Goal: Task Accomplishment & Management: Manage account settings

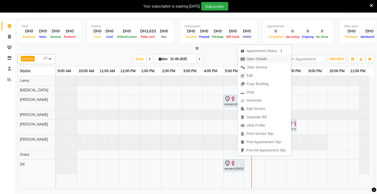
click at [257, 59] on span "Open Details" at bounding box center [257, 58] width 20 height 5
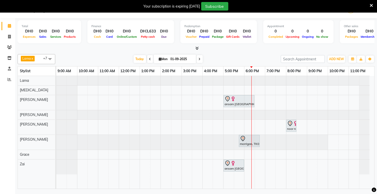
click at [240, 100] on div at bounding box center [238, 99] width 29 height 6
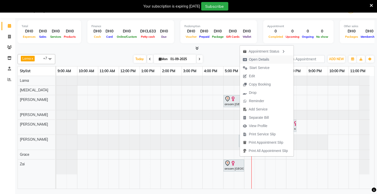
click at [259, 59] on span "Open Details" at bounding box center [259, 59] width 20 height 5
select select "7"
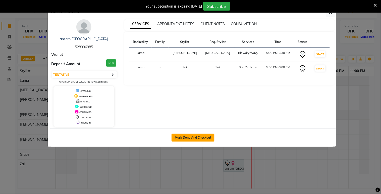
click at [188, 137] on button "Mark Done And Checkout" at bounding box center [192, 137] width 43 height 8
select select "service"
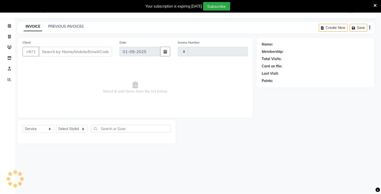
type input "2035"
select select "813"
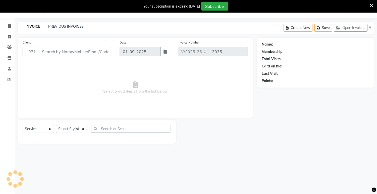
click at [372, 6] on icon at bounding box center [371, 5] width 3 height 5
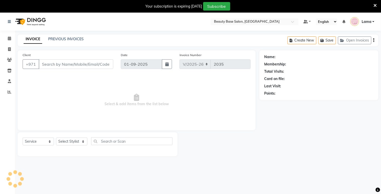
type input "528996985"
select select "54541"
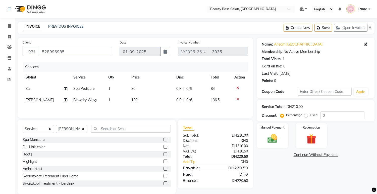
click at [310, 115] on label "Fixed" at bounding box center [314, 114] width 8 height 5
click at [305, 115] on input "Fixed" at bounding box center [307, 115] width 4 height 4
radio input "true"
click at [275, 136] on img at bounding box center [272, 139] width 17 height 12
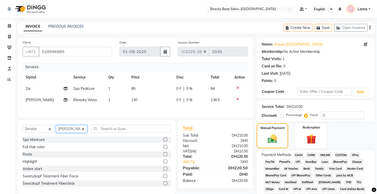
click at [76, 133] on select "Select Stylist Accounts Afraa Algerim alissa Ana annie Burula Ghizlane Glenny G…" at bounding box center [71, 129] width 31 height 8
click at [56, 126] on select "Select Stylist Accounts Afraa Algerim alissa Ana annie Burula Ghizlane Glenny G…" at bounding box center [71, 129] width 31 height 8
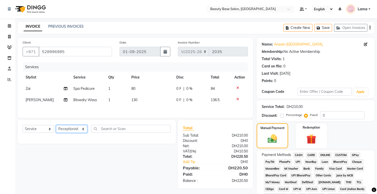
click at [70, 131] on select "Select Stylist Accounts Afraa Algerim alissa Ana annie Burula Ghizlane Glenny G…" at bounding box center [71, 129] width 31 height 8
select select "31342"
click at [56, 126] on select "Select Stylist Accounts Afraa Algerim alissa Ana annie Burula Ghizlane Glenny G…" at bounding box center [71, 129] width 31 height 8
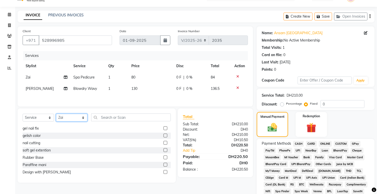
scroll to position [11, 0]
click at [115, 116] on input "text" at bounding box center [131, 117] width 80 height 8
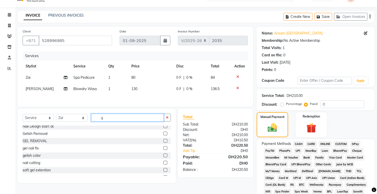
scroll to position [30, 0]
type input "g"
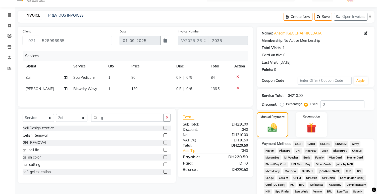
click at [52, 136] on div "Gelish Removal" at bounding box center [97, 135] width 148 height 6
click at [42, 135] on div "Gelish Removal" at bounding box center [35, 135] width 25 height 5
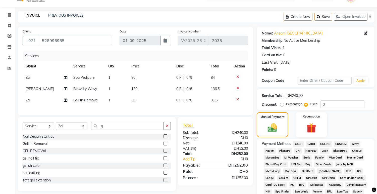
click at [163, 145] on label at bounding box center [165, 143] width 4 height 4
click at [163, 145] on input "checkbox" at bounding box center [164, 143] width 3 height 3
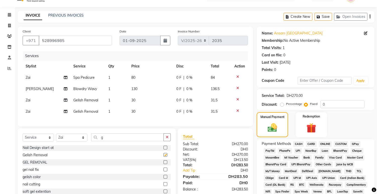
checkbox input "false"
click at [237, 110] on icon at bounding box center [237, 111] width 3 height 4
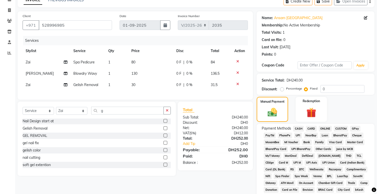
scroll to position [0, 0]
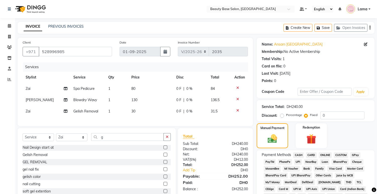
click at [79, 90] on span "Spa Pedicure" at bounding box center [84, 88] width 21 height 5
select select "31342"
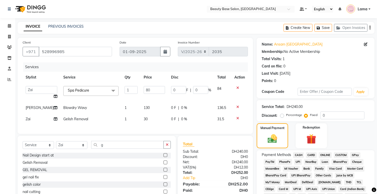
click at [68, 88] on span "Spa Pedicure" at bounding box center [78, 90] width 21 height 5
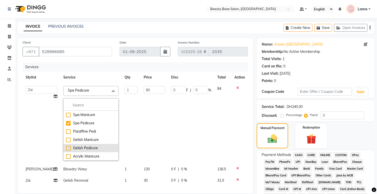
click at [66, 148] on div "Gelish Pedicure" at bounding box center [91, 147] width 50 height 5
checkbox input "false"
checkbox input "true"
type input "100"
click at [17, 105] on div "Client +971 528996985 Date 01-09-2025 Invoice Number V/2025 V/2025-26 2035 Serv…" at bounding box center [135, 172] width 243 height 269
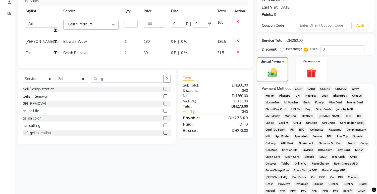
scroll to position [66, 0]
click at [312, 89] on span "CARD" at bounding box center [311, 89] width 11 height 6
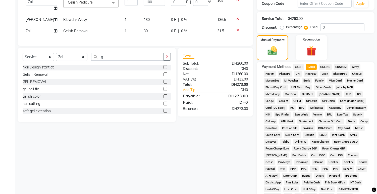
scroll to position [133, 0]
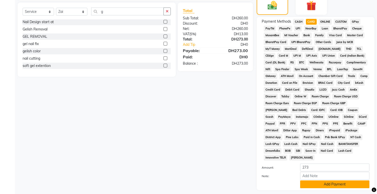
click at [340, 184] on button "Add Payment" at bounding box center [334, 184] width 69 height 8
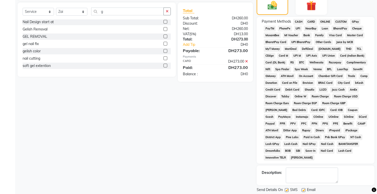
scroll to position [150, 0]
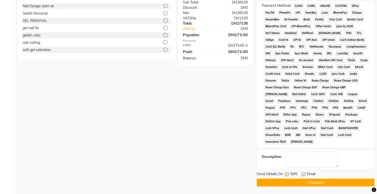
click at [332, 182] on button "Checkout" at bounding box center [316, 182] width 118 height 8
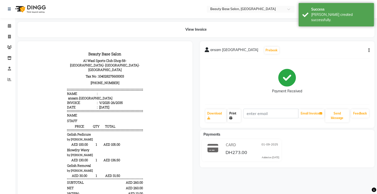
click at [231, 114] on link "Print" at bounding box center [234, 115] width 14 height 13
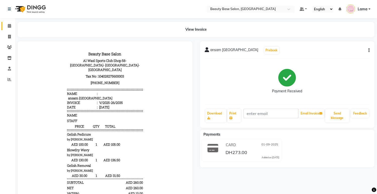
click at [8, 25] on icon at bounding box center [9, 26] width 3 height 4
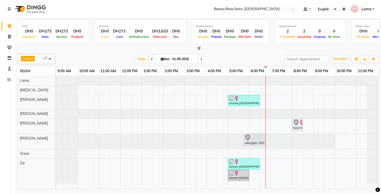
click at [253, 142] on div "morrigan, TK03, 05:45 PM-06:45 PM, Gelish Pedicure" at bounding box center [254, 139] width 20 height 11
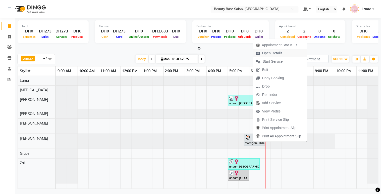
click at [279, 51] on span "Open Details" at bounding box center [272, 52] width 20 height 5
select select "7"
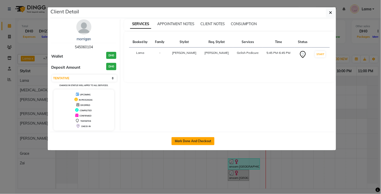
click at [202, 141] on button "Mark Done And Checkout" at bounding box center [192, 141] width 43 height 8
select select "service"
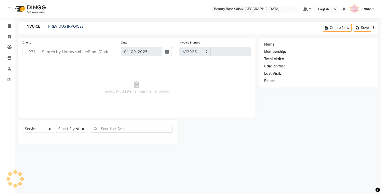
select select "813"
type input "2036"
type input "545060104"
select select "17496"
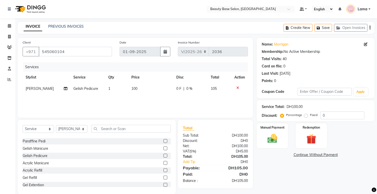
scroll to position [14, 0]
click at [65, 132] on select "Select Stylist Accounts Afraa Algerim alissa Ana annie Burula Ghizlane Glenny G…" at bounding box center [71, 129] width 31 height 8
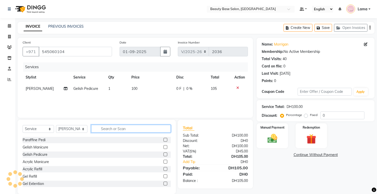
click at [103, 130] on input "text" at bounding box center [131, 129] width 80 height 8
type input "g"
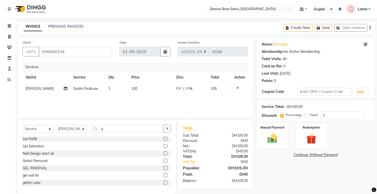
click at [163, 160] on label at bounding box center [165, 160] width 4 height 4
click at [163, 160] on input "checkbox" at bounding box center [164, 160] width 3 height 3
checkbox input "false"
click at [323, 28] on button "Save" at bounding box center [323, 28] width 18 height 8
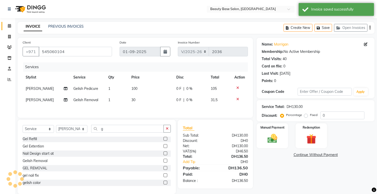
click at [5, 23] on span at bounding box center [9, 26] width 9 height 6
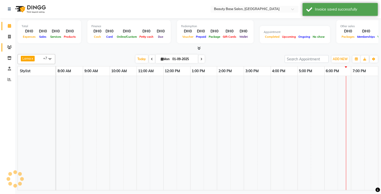
click at [10, 47] on icon at bounding box center [9, 47] width 5 height 4
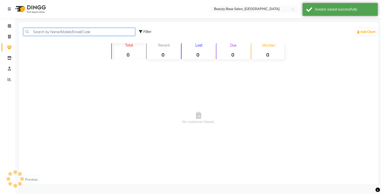
click at [79, 28] on input "text" at bounding box center [79, 32] width 112 height 8
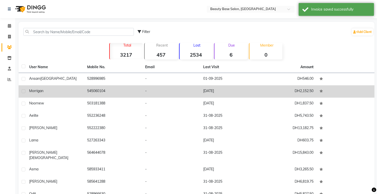
click at [105, 90] on td "545060104" at bounding box center [113, 91] width 58 height 12
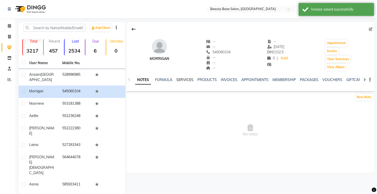
click at [189, 79] on link "SERVICES" at bounding box center [184, 79] width 17 height 5
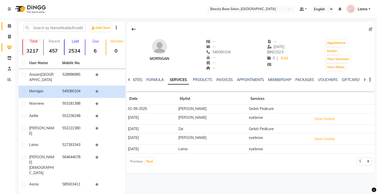
click at [9, 26] on icon at bounding box center [9, 26] width 3 height 4
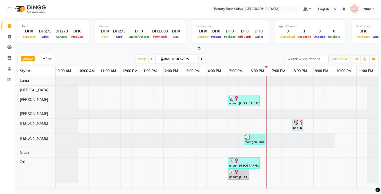
click at [255, 142] on div "morrigan, TK03, 05:45 PM-06:45 PM, Gelish Pedicure" at bounding box center [254, 139] width 20 height 10
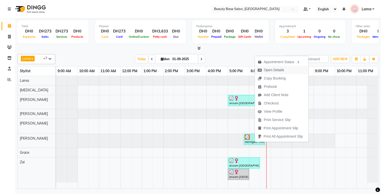
click at [275, 69] on span "Open Details" at bounding box center [274, 69] width 20 height 5
select select "3"
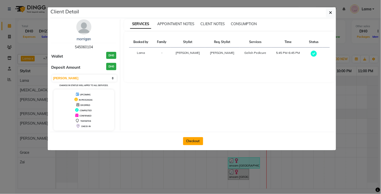
click at [196, 140] on button "Checkout" at bounding box center [193, 141] width 20 height 8
select select "service"
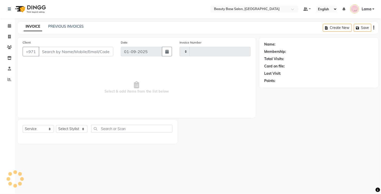
type input "2036"
select select "813"
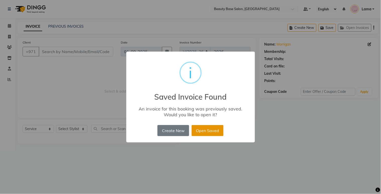
click at [208, 130] on button "Open Saved" at bounding box center [208, 130] width 32 height 11
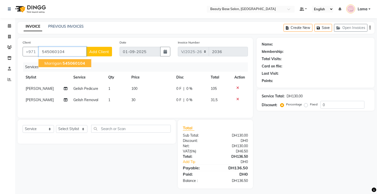
type input "545060104"
click at [310, 105] on label "Fixed" at bounding box center [314, 104] width 8 height 5
click at [309, 105] on input "Fixed" at bounding box center [307, 104] width 4 height 4
radio input "true"
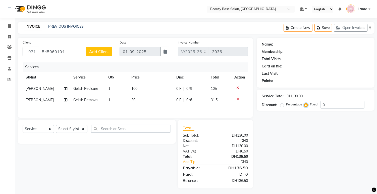
scroll to position [3, 0]
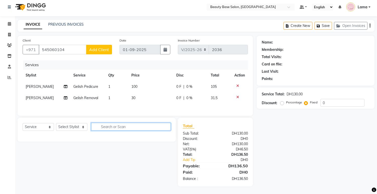
click at [101, 126] on input "text" at bounding box center [131, 127] width 80 height 8
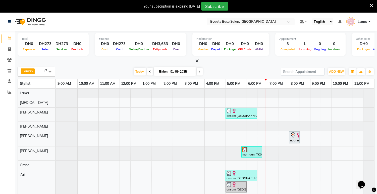
click at [252, 152] on div "morrigan, TK03, 05:45 PM-06:45 PM, Gelish Pedicure" at bounding box center [252, 152] width 20 height 10
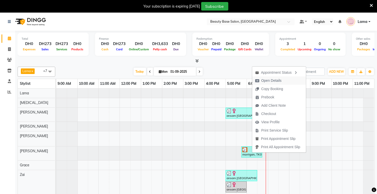
click at [282, 82] on span "Open Details" at bounding box center [268, 80] width 32 height 8
select select "3"
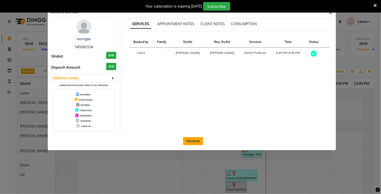
click at [195, 142] on button "Checkout" at bounding box center [193, 141] width 20 height 8
click at [194, 143] on button "Checkout" at bounding box center [193, 141] width 20 height 8
select select "service"
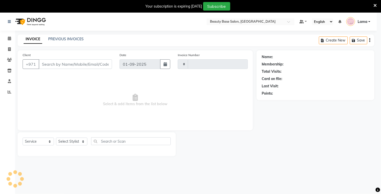
type input "2036"
select select "813"
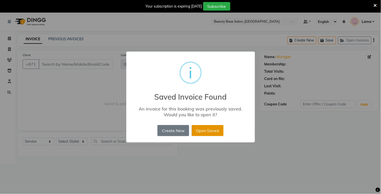
click at [211, 132] on button "Open Saved" at bounding box center [208, 130] width 32 height 11
type input "545060104"
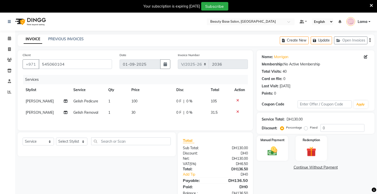
click at [310, 129] on label "Fixed" at bounding box center [314, 127] width 8 height 5
click at [307, 129] on input "Fixed" at bounding box center [307, 128] width 4 height 4
radio input "true"
click at [272, 149] on img at bounding box center [272, 151] width 17 height 12
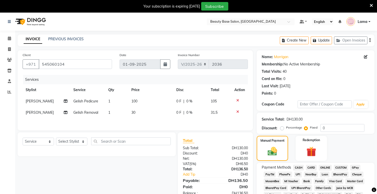
click at [315, 168] on span "CARD" at bounding box center [311, 167] width 11 height 6
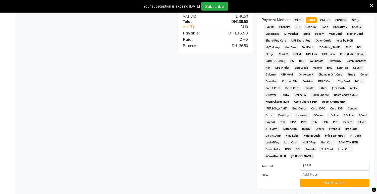
scroll to position [161, 0]
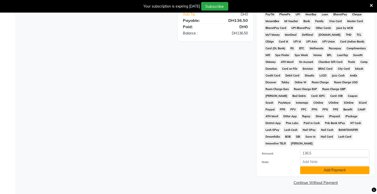
click at [339, 169] on button "Add Payment" at bounding box center [334, 170] width 69 height 8
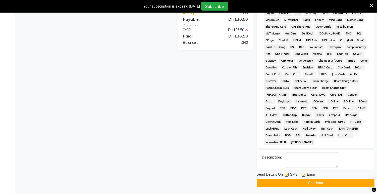
click at [330, 184] on button "Checkout" at bounding box center [316, 183] width 118 height 8
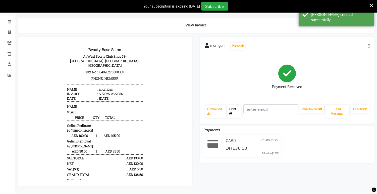
click at [232, 107] on link "Print" at bounding box center [234, 111] width 14 height 13
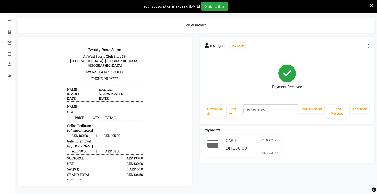
click at [9, 20] on icon at bounding box center [9, 22] width 3 height 4
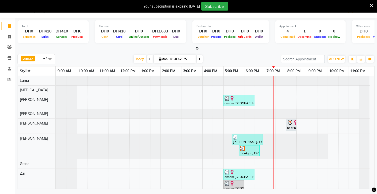
scroll to position [9, 0]
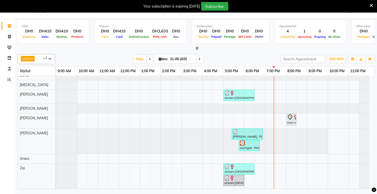
click at [370, 5] on icon at bounding box center [371, 5] width 3 height 5
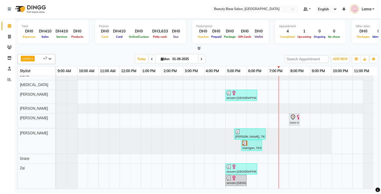
scroll to position [0, 0]
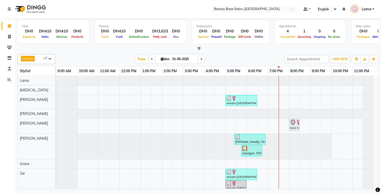
click at [199, 58] on span at bounding box center [202, 59] width 6 height 8
type input "02-09-2025"
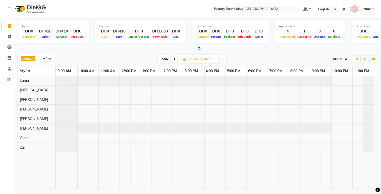
click at [340, 59] on span "ADD NEW" at bounding box center [340, 59] width 15 height 4
click at [330, 71] on button "Add Appointment" at bounding box center [329, 68] width 40 height 7
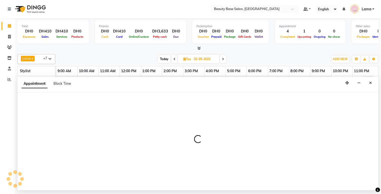
select select "tentative"
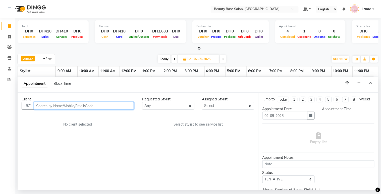
select select "600"
type input "4849453620"
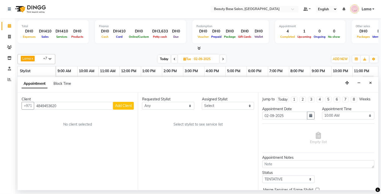
click at [126, 103] on button "Add Client" at bounding box center [123, 106] width 21 height 8
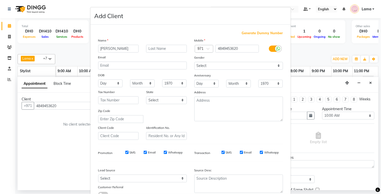
type input "shahina"
click at [207, 69] on select "Select Male Female Other Prefer Not To Say" at bounding box center [238, 66] width 89 height 8
select select "female"
click at [194, 62] on select "Select Male Female Other Prefer Not To Say" at bounding box center [238, 66] width 89 height 8
click at [198, 49] on input "text" at bounding box center [199, 48] width 3 height 5
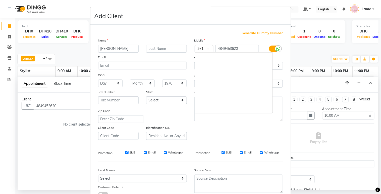
scroll to position [2071, 0]
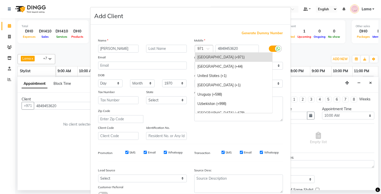
click at [214, 76] on div "United States (+1)" at bounding box center [233, 75] width 77 height 9
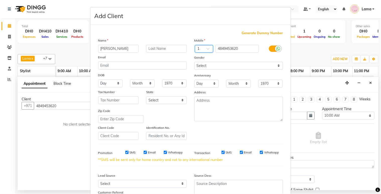
scroll to position [44, 0]
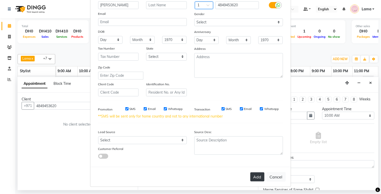
click at [255, 173] on button "Add" at bounding box center [257, 176] width 14 height 9
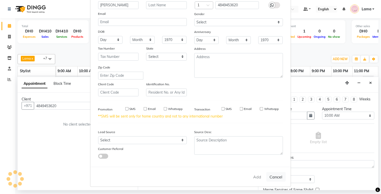
select select
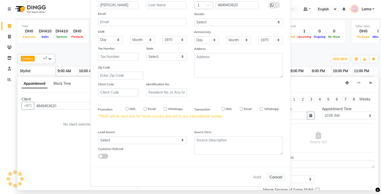
select select
checkbox input "false"
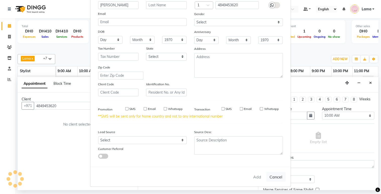
checkbox input "false"
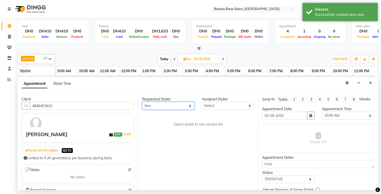
click at [171, 102] on select "Any [PERSON_NAME] [PERSON_NAME] [PERSON_NAME] [PERSON_NAME] [PERSON_NAME] [MEDI…" at bounding box center [168, 106] width 52 height 8
select select "49318"
click at [142, 102] on select "Any [PERSON_NAME] [PERSON_NAME] [PERSON_NAME] [PERSON_NAME] [PERSON_NAME] [MEDI…" at bounding box center [168, 106] width 52 height 8
select select "49318"
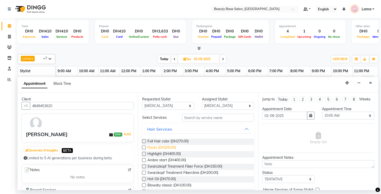
click at [171, 147] on span "Roots (DH200.00)" at bounding box center [161, 148] width 29 height 6
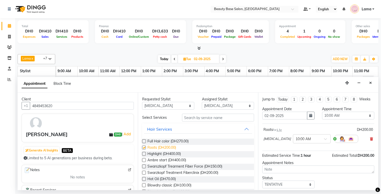
checkbox input "false"
click at [179, 104] on select "Any [PERSON_NAME] [PERSON_NAME] [PERSON_NAME] [PERSON_NAME] [PERSON_NAME] [MEDI…" at bounding box center [168, 106] width 52 height 8
select select "30434"
click at [142, 102] on select "Any [PERSON_NAME] [PERSON_NAME] [PERSON_NAME] [PERSON_NAME] [PERSON_NAME] [MEDI…" at bounding box center [168, 106] width 52 height 8
select select "30434"
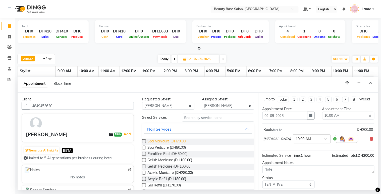
click at [181, 140] on span "Spa Manicure (DH70.00)" at bounding box center [166, 141] width 39 height 6
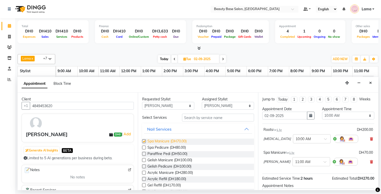
checkbox input "false"
click at [179, 103] on select "Any [PERSON_NAME] [PERSON_NAME] [PERSON_NAME] [PERSON_NAME] [PERSON_NAME] [MEDI…" at bounding box center [168, 106] width 52 height 8
select select "17496"
click at [142, 102] on select "Any [PERSON_NAME] [PERSON_NAME] [PERSON_NAME] [PERSON_NAME] [PERSON_NAME] [MEDI…" at bounding box center [168, 106] width 52 height 8
select select "17496"
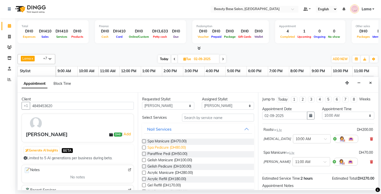
click at [178, 146] on span "Spa Pedicure (DH80.00)" at bounding box center [166, 148] width 38 height 6
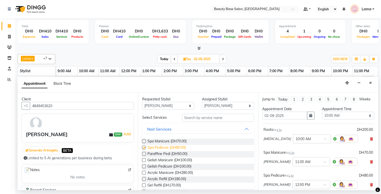
checkbox input "false"
click at [350, 117] on select "Select 10:00 AM 10:05 AM 10:10 AM 10:15 AM 10:20 AM 10:25 AM 10:30 AM 10:35 AM …" at bounding box center [348, 115] width 52 height 8
select select "690"
click at [322, 116] on select "Select 10:00 AM 10:05 AM 10:10 AM 10:15 AM 10:20 AM 10:25 AM 10:30 AM 10:35 AM …" at bounding box center [348, 115] width 52 height 8
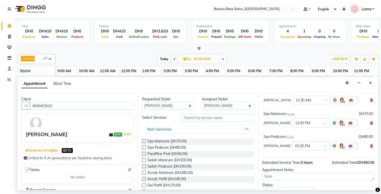
scroll to position [41, 0]
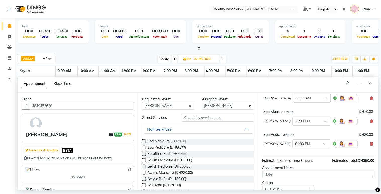
click at [295, 146] on input "text" at bounding box center [306, 143] width 22 height 5
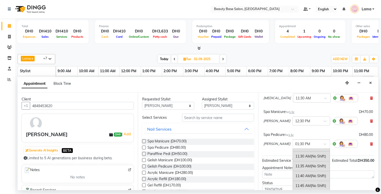
scroll to position [169, 0]
click at [294, 165] on div "11:30 AM (No Shift)" at bounding box center [311, 160] width 37 height 10
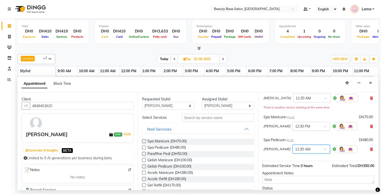
click at [295, 128] on input "text" at bounding box center [306, 125] width 22 height 5
click at [293, 153] on div "11:30 AM" at bounding box center [311, 150] width 37 height 9
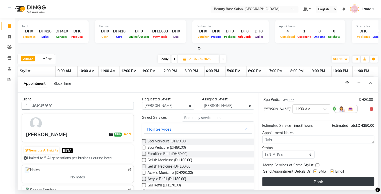
click at [303, 183] on button "Book" at bounding box center [318, 181] width 112 height 9
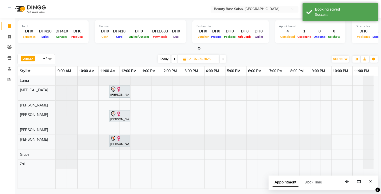
click at [158, 61] on span "Today" at bounding box center [164, 59] width 13 height 8
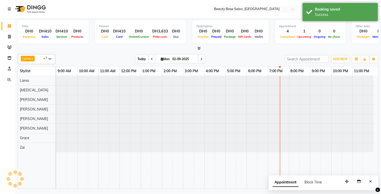
type input "01-09-2025"
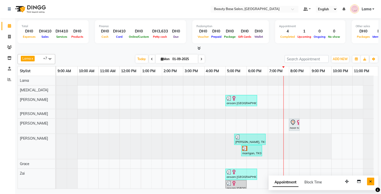
click at [373, 181] on button "Close" at bounding box center [370, 181] width 7 height 8
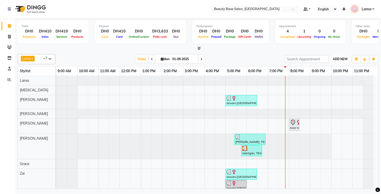
click at [340, 57] on span "ADD NEW" at bounding box center [340, 59] width 15 height 4
click at [330, 67] on button "Add Appointment" at bounding box center [329, 68] width 40 height 7
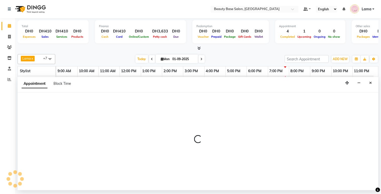
select select "600"
select select "tentative"
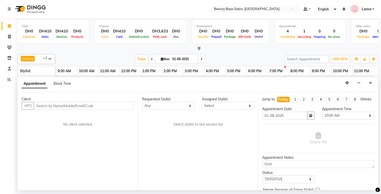
click at [151, 58] on icon at bounding box center [152, 58] width 2 height 3
type input "31-08-2025"
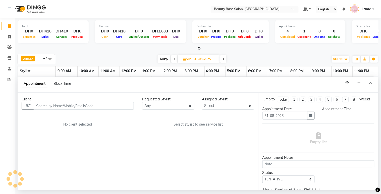
select select "600"
click at [373, 79] on button "Close" at bounding box center [370, 83] width 7 height 8
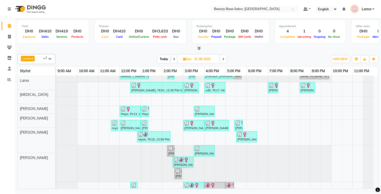
scroll to position [8, 0]
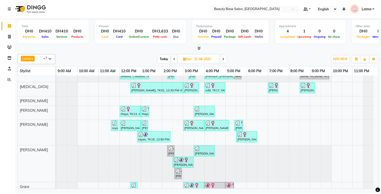
click at [377, 184] on div "aveena, TK07, 12:00 PM-12:40 PM, Hair Cut aveena, TK07, 12:40 PM-01:25 PM, Blow…" at bounding box center [217, 132] width 322 height 112
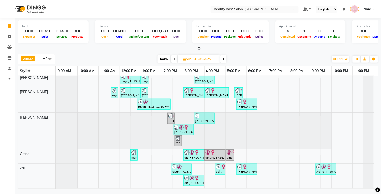
scroll to position [44, 0]
click at [373, 183] on div at bounding box center [368, 175] width 11 height 25
click at [331, 164] on img at bounding box center [328, 166] width 5 height 5
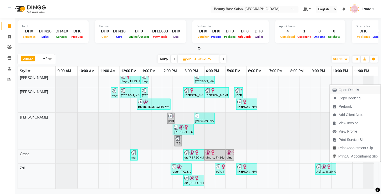
click at [352, 86] on span "Open Details" at bounding box center [346, 90] width 32 height 8
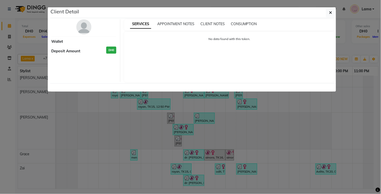
select select "3"
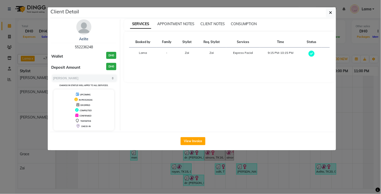
copy span "552236248"
click at [297, 171] on ngb-modal-window "Client Detail Aelite 552236248 Wallet DH0 Deposit Amount DH0 Select MARK DONE U…" at bounding box center [190, 97] width 381 height 194
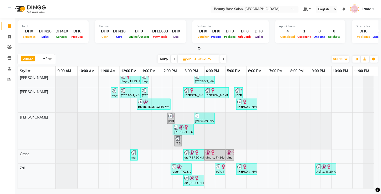
click at [162, 60] on span "Today" at bounding box center [164, 59] width 13 height 8
type input "01-09-2025"
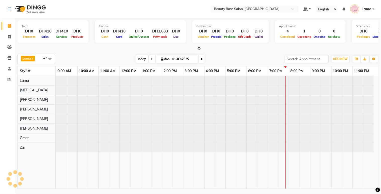
scroll to position [0, 0]
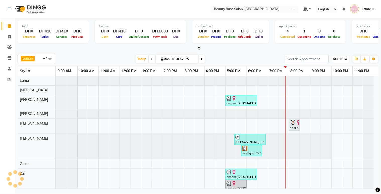
click at [342, 58] on span "ADD NEW" at bounding box center [340, 59] width 15 height 4
click at [336, 69] on button "Add Appointment" at bounding box center [329, 68] width 40 height 7
select select "tentative"
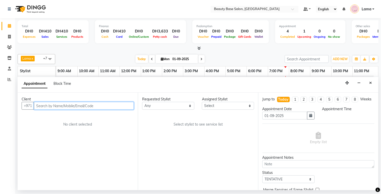
select select "600"
paste input "552236248"
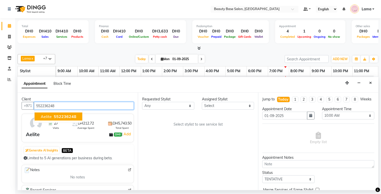
click at [66, 117] on span "552236248" at bounding box center [65, 116] width 23 height 5
type input "552236248"
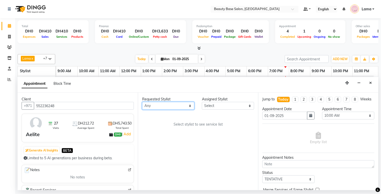
click at [162, 109] on select "Any [PERSON_NAME] [PERSON_NAME] [PERSON_NAME] [PERSON_NAME] [PERSON_NAME] [MEDI…" at bounding box center [168, 106] width 52 height 8
select select "54542"
click at [142, 102] on select "Any [PERSON_NAME] [PERSON_NAME] [PERSON_NAME] [PERSON_NAME] [PERSON_NAME] [MEDI…" at bounding box center [168, 106] width 52 height 8
select select "54542"
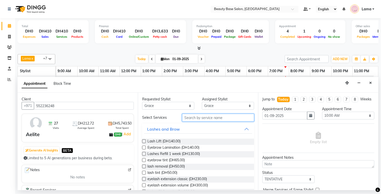
click at [206, 118] on input "text" at bounding box center [218, 117] width 72 height 8
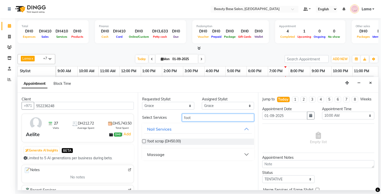
type input "foot"
click at [184, 157] on button "Massage" at bounding box center [198, 154] width 108 height 9
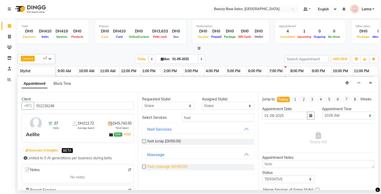
click at [173, 167] on span "Foot massage (DH50.00)" at bounding box center [167, 167] width 40 height 6
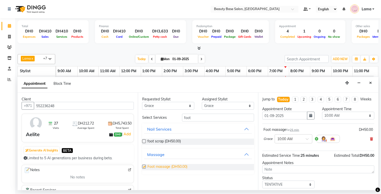
checkbox input "false"
click at [352, 119] on select "Select 10:00 AM 10:05 AM 10:10 AM 10:15 AM 10:20 AM 10:25 AM 10:30 AM 10:35 AM …" at bounding box center [348, 115] width 52 height 8
select select "1200"
click at [322, 116] on select "Select 10:00 AM 10:05 AM 10:10 AM 10:15 AM 10:20 AM 10:25 AM 10:30 AM 10:35 AM …" at bounding box center [348, 115] width 52 height 8
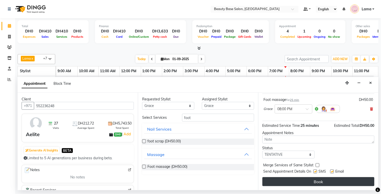
click at [322, 183] on button "Book" at bounding box center [318, 181] width 112 height 9
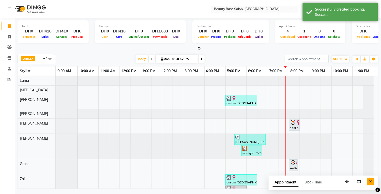
click at [373, 182] on button "Close" at bounding box center [370, 181] width 7 height 8
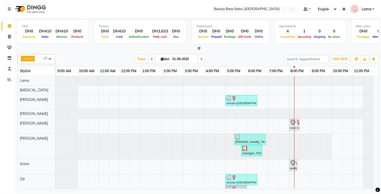
click at [294, 166] on div "Aelite, TK05, 08:00 PM-08:25 PM, Foot massage" at bounding box center [293, 165] width 8 height 11
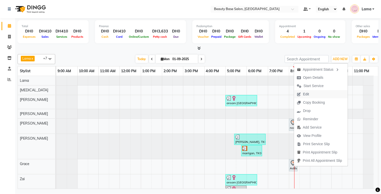
click at [311, 96] on span "Edit" at bounding box center [303, 94] width 18 height 8
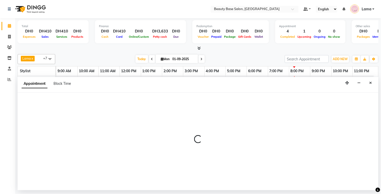
select select "tentative"
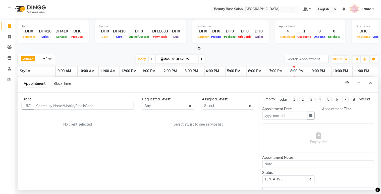
type input "01-09-2025"
select select "54542"
select select "1200"
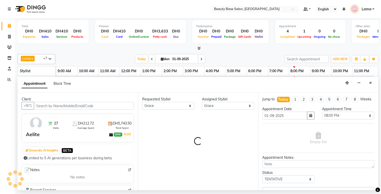
select select "1223"
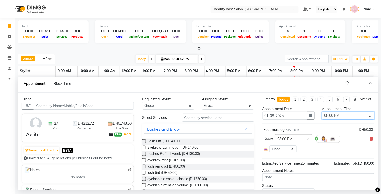
click at [353, 119] on select "Select 10:00 AM 10:05 AM 10:10 AM 10:15 AM 10:20 AM 10:25 AM 10:30 AM 10:35 AM …" at bounding box center [348, 115] width 52 height 8
select select "1215"
click at [322, 116] on select "Select 10:00 AM 10:05 AM 10:10 AM 10:15 AM 10:20 AM 10:25 AM 10:30 AM 10:35 AM …" at bounding box center [348, 115] width 52 height 8
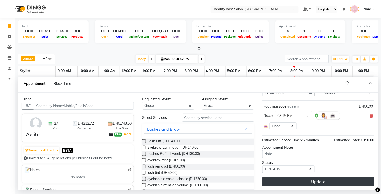
click at [316, 183] on button "Update" at bounding box center [318, 181] width 112 height 9
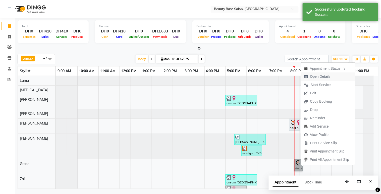
click at [327, 74] on span "Open Details" at bounding box center [320, 76] width 20 height 5
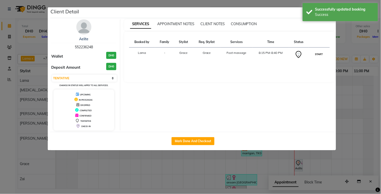
click at [317, 53] on button "START" at bounding box center [319, 54] width 10 height 6
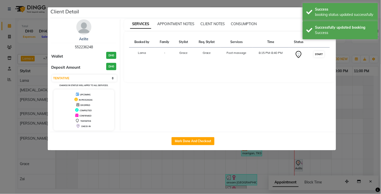
select select "1"
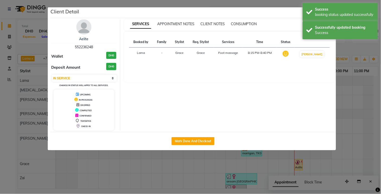
click at [355, 94] on ngb-modal-window "Client Detail Aelite 552236248 Wallet DH0 Deposit Amount DH0 Select IN SERVICE …" at bounding box center [190, 97] width 381 height 194
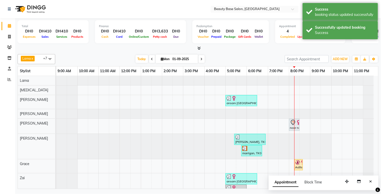
click at [294, 124] on div at bounding box center [294, 137] width 0 height 122
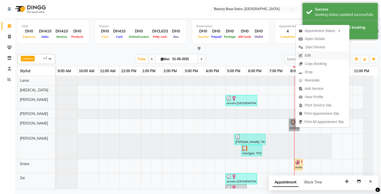
click at [312, 53] on span "Edit" at bounding box center [305, 55] width 18 height 8
select select "tentative"
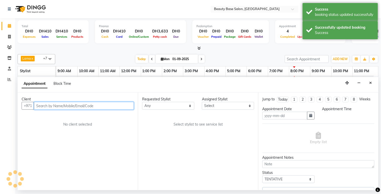
type input "01-09-2025"
select select "1200"
select select "61471"
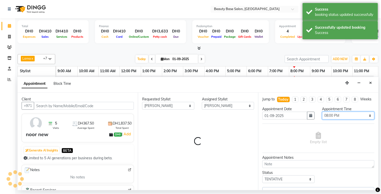
click at [353, 119] on select "Select 10:00 AM 10:05 AM 10:10 AM 10:15 AM 10:20 AM 10:25 AM 10:30 AM 10:35 AM …" at bounding box center [348, 115] width 52 height 8
select select "1223"
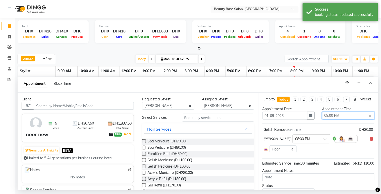
select select "1215"
click at [322, 116] on select "Select 10:00 AM 10:05 AM 10:10 AM 10:15 AM 10:20 AM 10:25 AM 10:30 AM 10:35 AM …" at bounding box center [348, 115] width 52 height 8
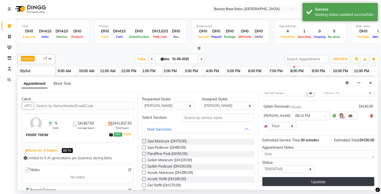
click at [330, 184] on button "Update" at bounding box center [318, 181] width 112 height 9
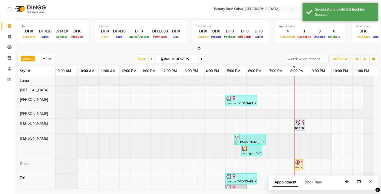
click at [300, 128] on div "noor new, TK02, 08:15 PM-08:45 PM, Gelish Removal" at bounding box center [299, 124] width 9 height 11
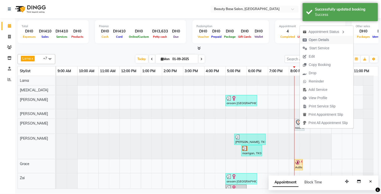
click at [320, 40] on span "Open Details" at bounding box center [319, 39] width 20 height 5
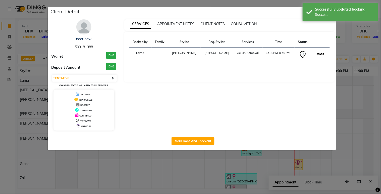
click at [319, 52] on button "START" at bounding box center [320, 54] width 10 height 6
select select "1"
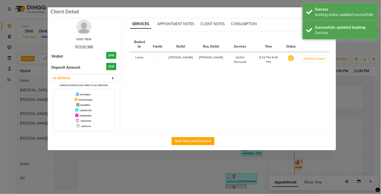
click at [355, 127] on ngb-modal-window "Client Detail noor new 503181388 Wallet DH0 Deposit Amount DH0 Select IN SERVIC…" at bounding box center [190, 97] width 381 height 194
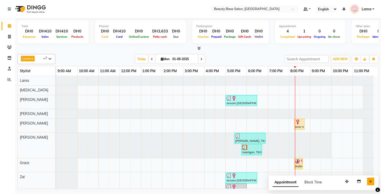
click at [373, 180] on button "Close" at bounding box center [370, 181] width 7 height 8
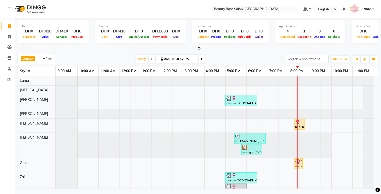
scroll to position [13, 0]
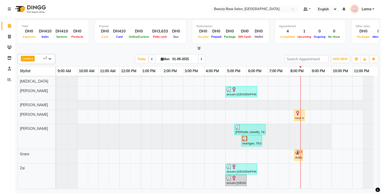
click at [373, 75] on div "11:00 PM" at bounding box center [363, 70] width 21 height 9
click at [299, 110] on img at bounding box center [297, 112] width 5 height 5
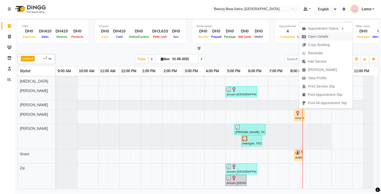
click at [320, 35] on span "Open Details" at bounding box center [318, 36] width 20 height 5
select select "1"
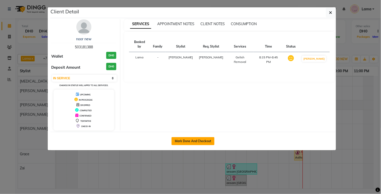
click at [199, 137] on button "Mark Done And Checkout" at bounding box center [192, 141] width 43 height 8
select select "service"
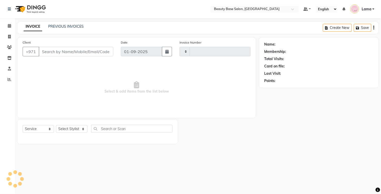
type input "2037"
select select "813"
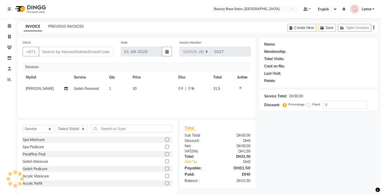
type input "503181388"
select select "61471"
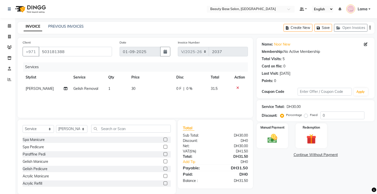
click at [301, 114] on label "Percentage" at bounding box center [294, 114] width 16 height 5
click at [285, 114] on input "Percentage" at bounding box center [283, 115] width 4 height 4
click at [275, 137] on img at bounding box center [272, 139] width 17 height 12
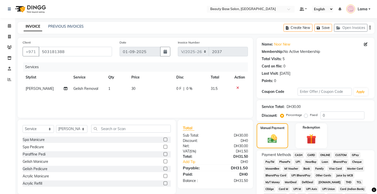
click at [312, 154] on span "CARD" at bounding box center [311, 155] width 11 height 6
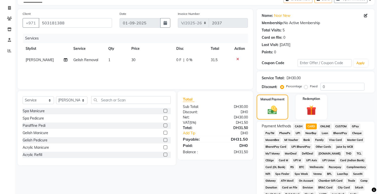
scroll to position [148, 0]
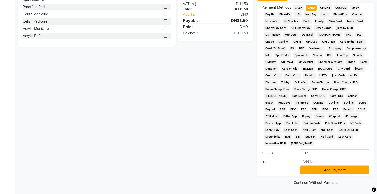
click at [318, 168] on button "Add Payment" at bounding box center [334, 170] width 69 height 8
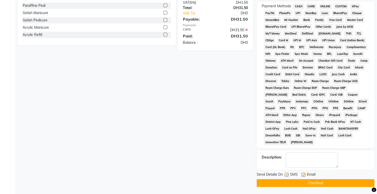
click at [315, 185] on button "Checkout" at bounding box center [316, 183] width 118 height 8
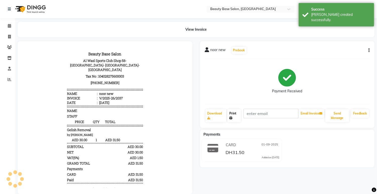
click at [235, 118] on link "Print" at bounding box center [234, 115] width 14 height 13
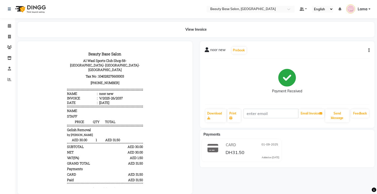
click at [5, 21] on li "Calendar" at bounding box center [7, 26] width 15 height 11
click at [4, 29] on link "Calendar" at bounding box center [8, 26] width 12 height 8
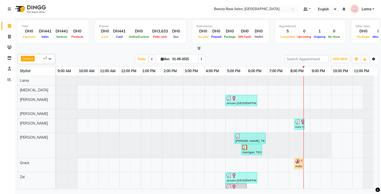
click at [372, 59] on button "Toggle Dropdown" at bounding box center [374, 58] width 8 height 7
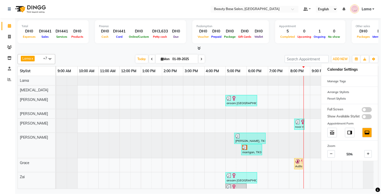
click at [304, 97] on div at bounding box center [304, 136] width 0 height 121
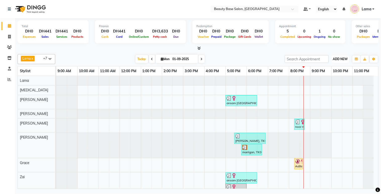
click at [341, 57] on span "ADD NEW" at bounding box center [340, 59] width 15 height 4
click at [326, 81] on link "Add Expense" at bounding box center [329, 81] width 40 height 7
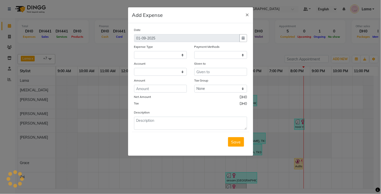
select select
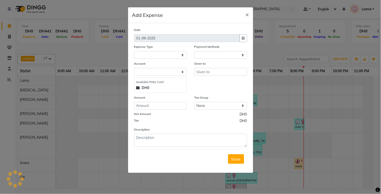
select select "1"
select select "1937"
click at [167, 54] on select "Select Advance Salary Car maintenance Cash transfer to bank Clinical charges In…" at bounding box center [160, 55] width 53 height 8
select select "564"
click at [134, 51] on select "Select Advance Salary Car maintenance Cash transfer to bank Clinical charges In…" at bounding box center [160, 55] width 53 height 8
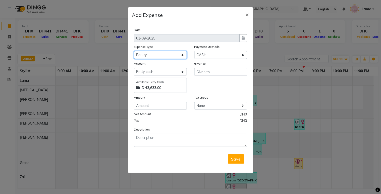
click at [156, 53] on select "Select Advance Salary Car maintenance Cash transfer to bank Clinical charges In…" at bounding box center [160, 55] width 53 height 8
click at [134, 51] on select "Select Advance Salary Car maintenance Cash transfer to bank Clinical charges In…" at bounding box center [160, 55] width 53 height 8
click at [148, 104] on input "number" at bounding box center [160, 106] width 53 height 8
type input "24"
click at [205, 72] on input "text" at bounding box center [220, 72] width 53 height 8
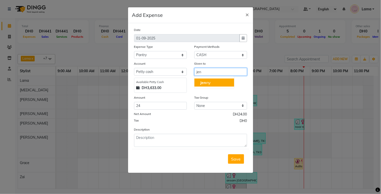
click at [210, 79] on button "jen ny" at bounding box center [214, 82] width 40 height 8
type input "[PERSON_NAME]"
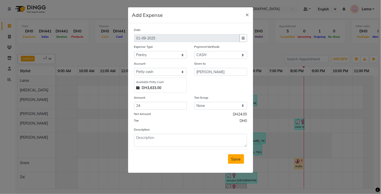
click at [230, 159] on button "Save" at bounding box center [236, 159] width 16 height 10
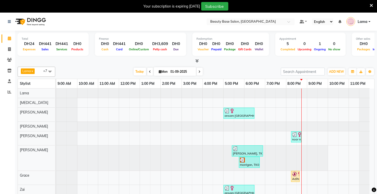
click at [177, 69] on input "01-09-2025" at bounding box center [181, 72] width 25 height 8
select select "9"
select select "2025"
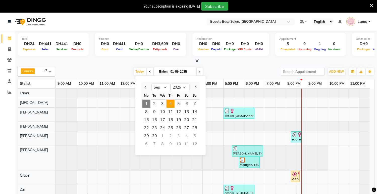
click at [171, 102] on span "4" at bounding box center [170, 103] width 8 height 8
type input "[DATE]"
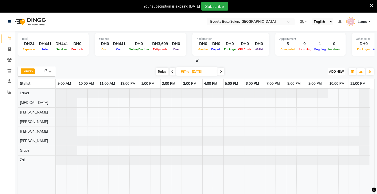
click at [340, 72] on span "ADD NEW" at bounding box center [336, 72] width 15 height 4
click at [327, 81] on button "Add Appointment" at bounding box center [325, 81] width 40 height 7
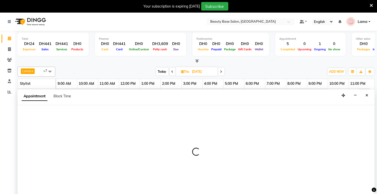
select select "tentative"
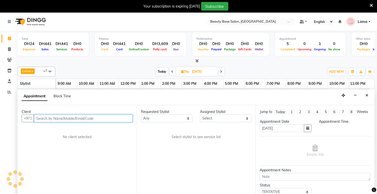
select select "600"
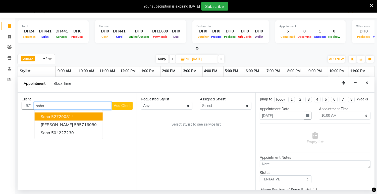
click at [71, 115] on ngb-highlight "527290814" at bounding box center [62, 116] width 23 height 5
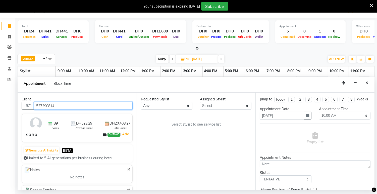
type input "527290814"
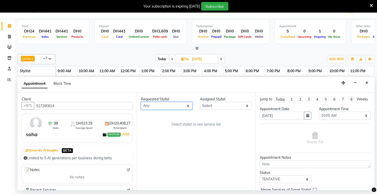
click at [171, 103] on select "Any [PERSON_NAME] [PERSON_NAME] [PERSON_NAME] [PERSON_NAME] [PERSON_NAME] [MEDI…" at bounding box center [166, 106] width 51 height 8
select select "61471"
click at [141, 102] on select "Any [PERSON_NAME] [PERSON_NAME] [PERSON_NAME] [PERSON_NAME] [PERSON_NAME] [MEDI…" at bounding box center [166, 106] width 51 height 8
select select "61471"
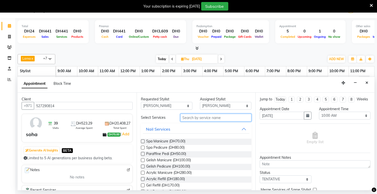
click at [194, 117] on input "text" at bounding box center [215, 117] width 71 height 8
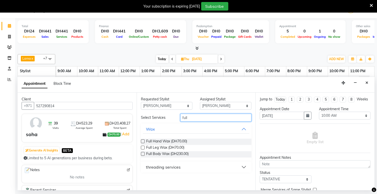
type input "full"
click at [174, 168] on div "threading services" at bounding box center [163, 167] width 35 height 6
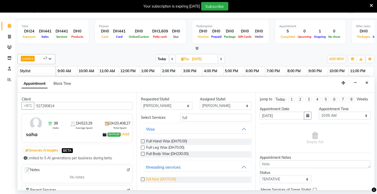
click at [167, 180] on span "full face (DH75.00)" at bounding box center [161, 179] width 30 height 6
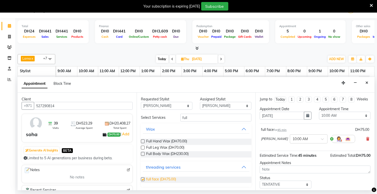
checkbox input "false"
click at [169, 105] on select "Any [PERSON_NAME] [PERSON_NAME] [PERSON_NAME] [PERSON_NAME] [PERSON_NAME] [MEDI…" at bounding box center [166, 106] width 51 height 8
select select "54542"
click at [141, 102] on select "Any [PERSON_NAME] [PERSON_NAME] [PERSON_NAME] [PERSON_NAME] [PERSON_NAME] [MEDI…" at bounding box center [166, 106] width 51 height 8
select select "54542"
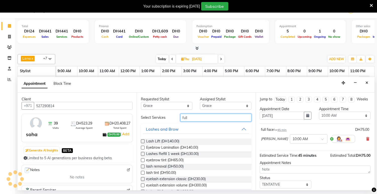
click at [204, 118] on input "full" at bounding box center [215, 117] width 71 height 8
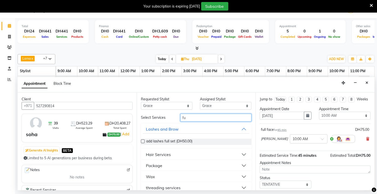
type input "f"
type input "hy"
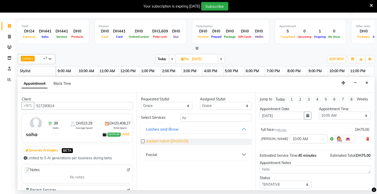
click at [177, 140] on span "eyelash hybrid (DH250.00)" at bounding box center [167, 141] width 42 height 6
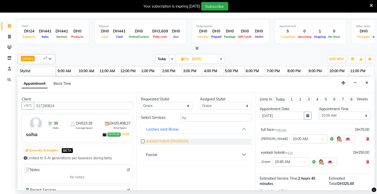
click at [180, 144] on span "eyelash hybrid (DH250.00)" at bounding box center [167, 141] width 42 height 6
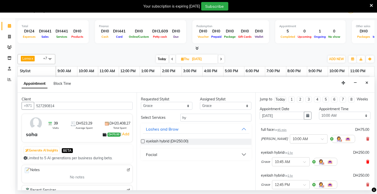
click at [366, 163] on icon at bounding box center [367, 162] width 3 height 4
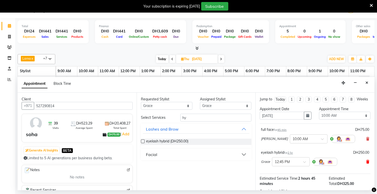
click at [366, 163] on icon at bounding box center [367, 162] width 3 height 4
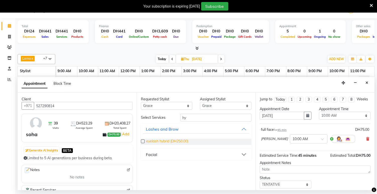
click at [173, 144] on span "eyelash hybrid (DH250.00)" at bounding box center [167, 141] width 42 height 6
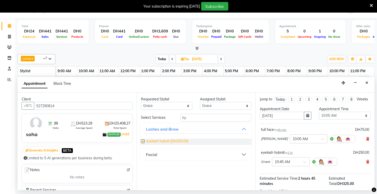
checkbox input "false"
click at [366, 163] on icon at bounding box center [367, 162] width 3 height 4
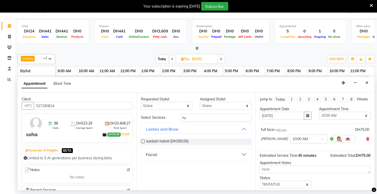
click at [237, 155] on button "Facial" at bounding box center [196, 154] width 107 height 9
click at [162, 167] on span "Hydration Facial (DH180.00)" at bounding box center [168, 167] width 45 height 6
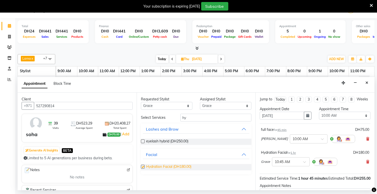
checkbox input "false"
click at [186, 105] on select "Any [PERSON_NAME] [PERSON_NAME] [PERSON_NAME] [PERSON_NAME] [PERSON_NAME] [MEDI…" at bounding box center [166, 106] width 51 height 8
select select "30434"
click at [141, 102] on select "Any [PERSON_NAME] [PERSON_NAME] [PERSON_NAME] [PERSON_NAME] [PERSON_NAME] [MEDI…" at bounding box center [166, 106] width 51 height 8
select select "30434"
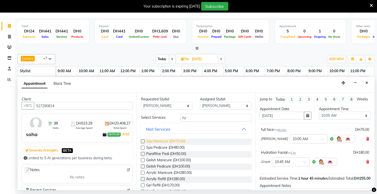
click at [185, 141] on span "Spa Manicure (DH70.00)" at bounding box center [165, 141] width 39 height 6
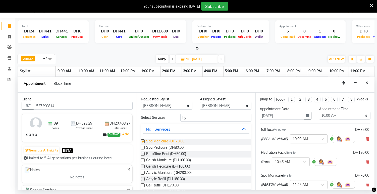
checkbox input "false"
click at [177, 102] on select "Any [PERSON_NAME] [PERSON_NAME] [PERSON_NAME] [PERSON_NAME] [PERSON_NAME] [MEDI…" at bounding box center [166, 106] width 51 height 8
select select "17496"
click at [141, 102] on select "Any [PERSON_NAME] [PERSON_NAME] [PERSON_NAME] [PERSON_NAME] [PERSON_NAME] [MEDI…" at bounding box center [166, 106] width 51 height 8
select select "17496"
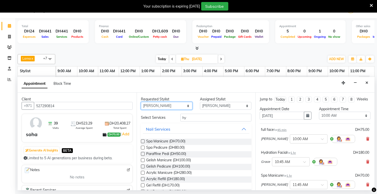
click at [181, 107] on select "Any [PERSON_NAME] [PERSON_NAME] [PERSON_NAME] [PERSON_NAME] [PERSON_NAME] [MEDI…" at bounding box center [166, 106] width 51 height 8
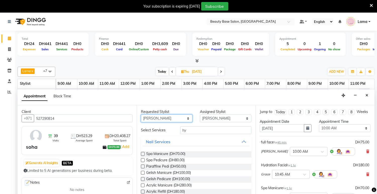
click at [176, 118] on select "Any [PERSON_NAME] [PERSON_NAME] [PERSON_NAME] [PERSON_NAME] [PERSON_NAME] [MEDI…" at bounding box center [166, 118] width 51 height 8
select select "31342"
click at [141, 114] on select "Any [PERSON_NAME] [PERSON_NAME] [PERSON_NAME] [PERSON_NAME] [PERSON_NAME] [MEDI…" at bounding box center [166, 118] width 51 height 8
select select "31342"
click at [176, 159] on span "Spa Pedicure (DH80.00)" at bounding box center [165, 160] width 38 height 6
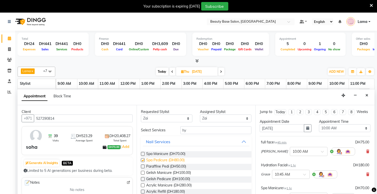
checkbox input "false"
click at [176, 122] on select "Any [PERSON_NAME] [PERSON_NAME] [PERSON_NAME] [PERSON_NAME] [PERSON_NAME] [MEDI…" at bounding box center [166, 118] width 51 height 8
click at [177, 117] on select "Any [PERSON_NAME] [PERSON_NAME] [PERSON_NAME] [PERSON_NAME] [PERSON_NAME] [MEDI…" at bounding box center [166, 118] width 51 height 8
select select "13437"
click at [141, 114] on select "Any [PERSON_NAME] [PERSON_NAME] [PERSON_NAME] [PERSON_NAME] [PERSON_NAME] [MEDI…" at bounding box center [166, 118] width 51 height 8
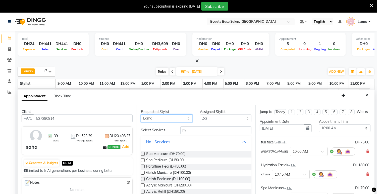
select select "13437"
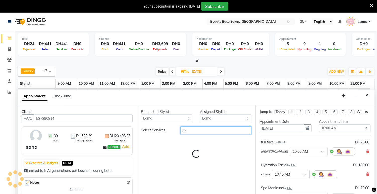
click at [202, 129] on input "hy" at bounding box center [215, 130] width 71 height 8
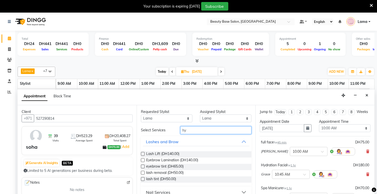
type input "h"
type input "n"
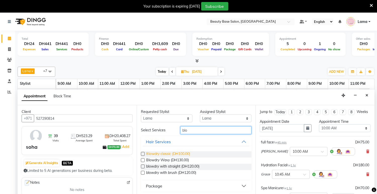
type input "blo"
click at [176, 152] on span "Blowdry classic (DH100.00)" at bounding box center [168, 154] width 44 height 6
checkbox input "false"
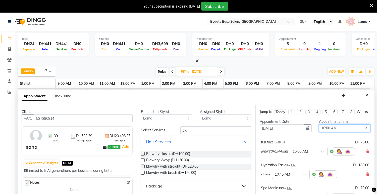
click at [342, 132] on select "Select 10:00 AM 10:05 AM 10:10 AM 10:15 AM 10:20 AM 10:25 AM 10:30 AM 10:35 AM …" at bounding box center [344, 128] width 51 height 8
select select "1140"
click at [319, 129] on select "Select 10:00 AM 10:05 AM 10:10 AM 10:15 AM 10:20 AM 10:25 AM 10:30 AM 10:35 AM …" at bounding box center [344, 128] width 51 height 8
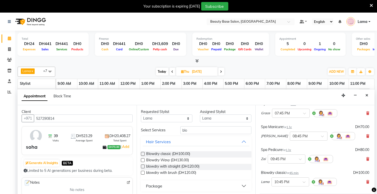
scroll to position [62, 0]
click at [292, 138] on input "text" at bounding box center [303, 134] width 22 height 5
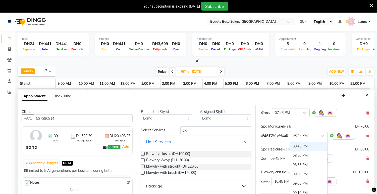
click at [322, 129] on div "Spa Manicure for 1 hr DH70.00" at bounding box center [315, 126] width 108 height 5
click at [282, 160] on input "text" at bounding box center [281, 157] width 22 height 5
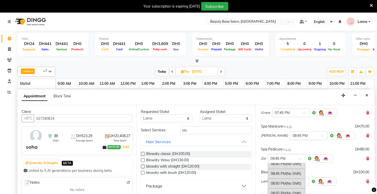
scroll to position [1254, 0]
click at [285, 181] on div "08:45 PM (No Shift)" at bounding box center [286, 176] width 37 height 10
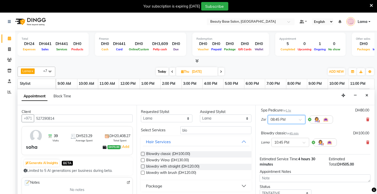
scroll to position [107, 0]
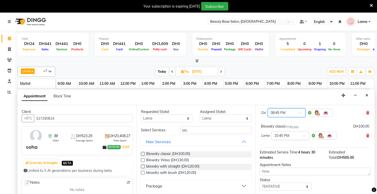
click at [287, 138] on input "text" at bounding box center [285, 134] width 22 height 5
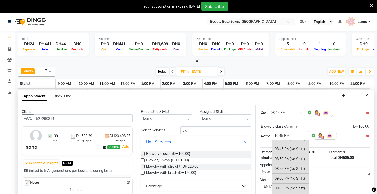
scroll to position [1258, 0]
click at [291, 155] on div "08:45 PM (No Shift)" at bounding box center [290, 150] width 37 height 10
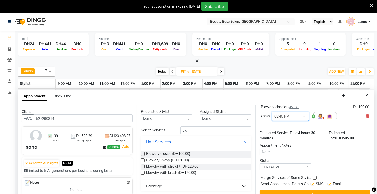
scroll to position [13, 0]
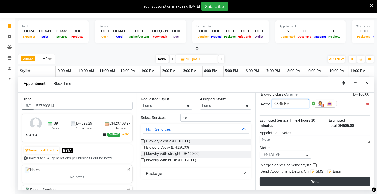
click at [294, 184] on button "Book" at bounding box center [315, 181] width 111 height 9
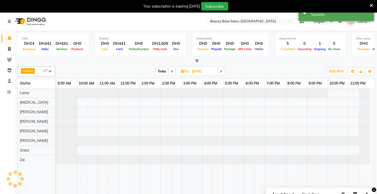
scroll to position [0, 0]
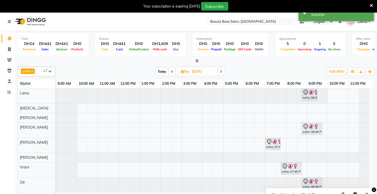
click at [373, 4] on div "Your subscription is expiring [DATE] Subscribe" at bounding box center [188, 6] width 377 height 13
click at [370, 4] on icon at bounding box center [371, 5] width 3 height 5
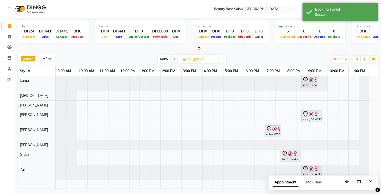
click at [164, 60] on span "Today" at bounding box center [164, 59] width 13 height 8
type input "01-09-2025"
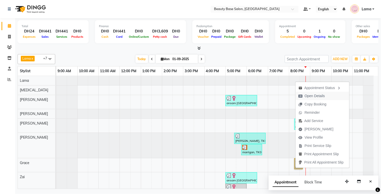
click at [316, 95] on span "Open Details" at bounding box center [315, 95] width 20 height 5
select select "1"
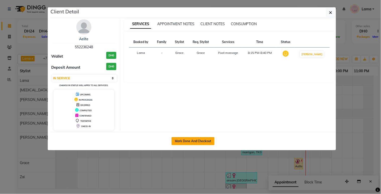
click at [204, 144] on button "Mark Done And Checkout" at bounding box center [192, 141] width 43 height 8
select select "service"
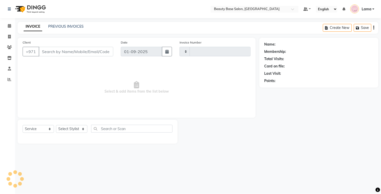
type input "2038"
select select "813"
type input "552236248"
select select "54542"
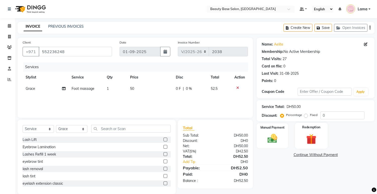
click at [307, 123] on div "Redemption" at bounding box center [311, 136] width 33 height 26
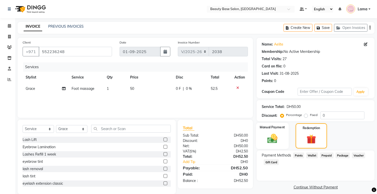
click at [281, 133] on div "Manual Payment" at bounding box center [272, 136] width 33 height 26
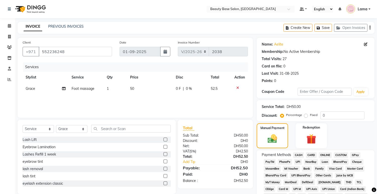
click at [314, 156] on span "CARD" at bounding box center [311, 155] width 11 height 6
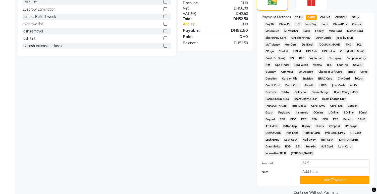
scroll to position [148, 0]
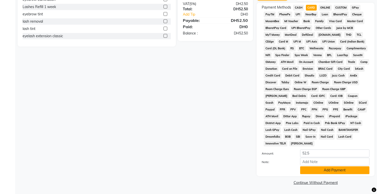
click at [322, 171] on button "Add Payment" at bounding box center [334, 170] width 69 height 8
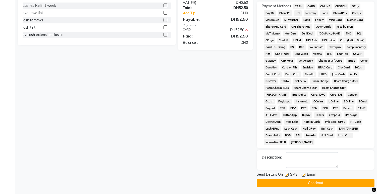
click at [334, 184] on button "Checkout" at bounding box center [316, 183] width 118 height 8
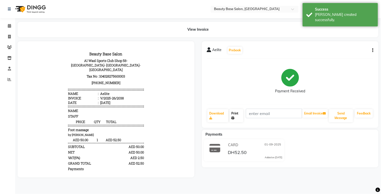
click at [236, 116] on link "Print" at bounding box center [236, 115] width 14 height 13
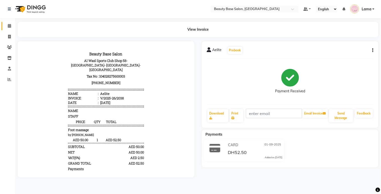
click at [7, 22] on link "Calendar" at bounding box center [8, 26] width 12 height 8
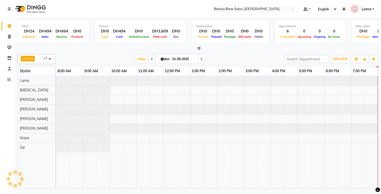
click at [6, 26] on span at bounding box center [9, 26] width 9 height 6
